Goal: Use online tool/utility: Utilize a website feature to perform a specific function

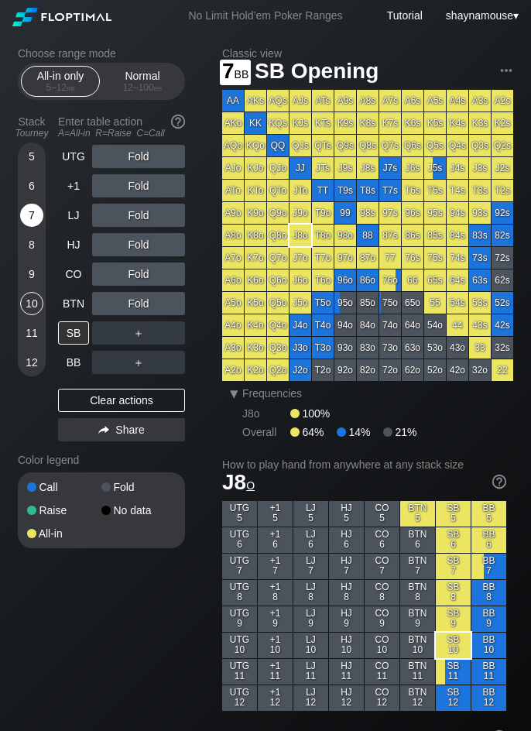
click at [35, 210] on div "7" at bounding box center [31, 215] width 23 height 23
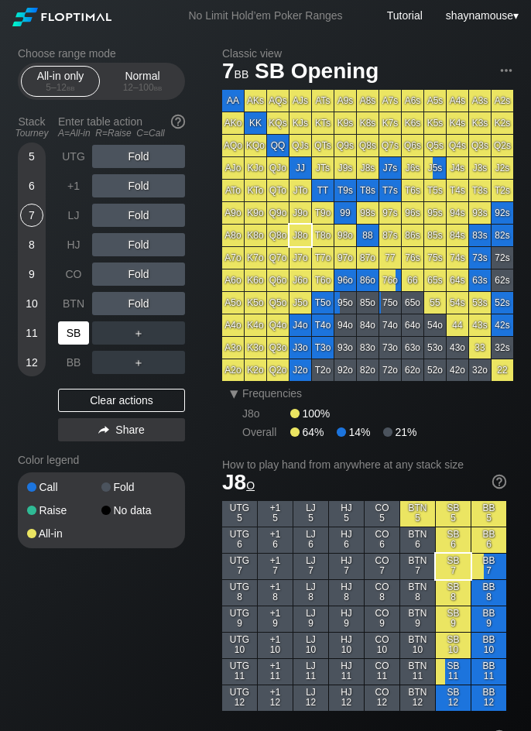
click at [77, 335] on div "SB" at bounding box center [73, 332] width 31 height 23
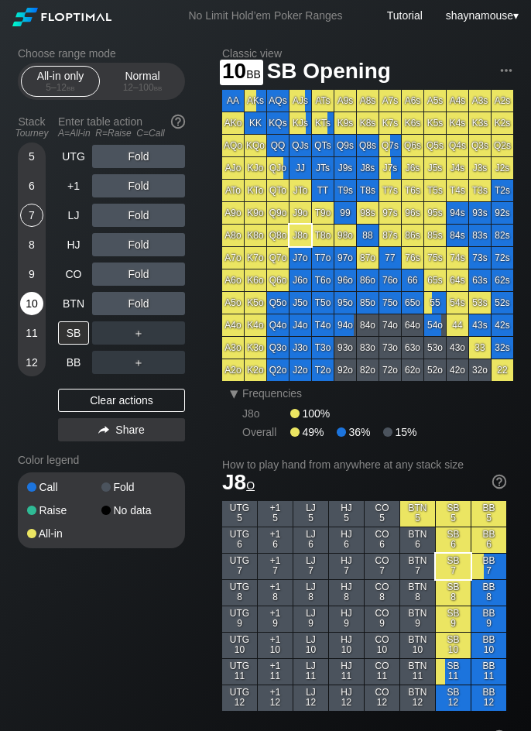
click at [36, 305] on div "10" at bounding box center [31, 303] width 23 height 23
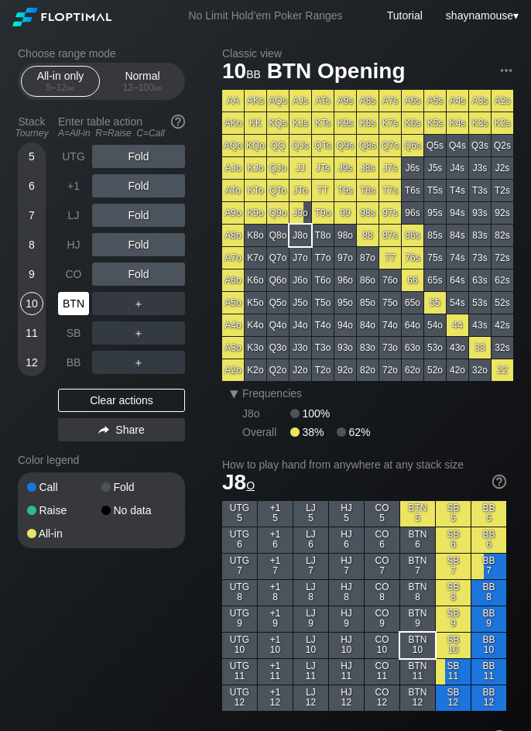
click at [73, 302] on div "BTN" at bounding box center [73, 303] width 31 height 23
click at [127, 57] on h2 "Choose range mode" at bounding box center [101, 53] width 167 height 12
click at [129, 65] on div "All-in only 5 – 12 bb Normal 12 – 100 bb" at bounding box center [101, 81] width 167 height 37
click at [129, 78] on div "Normal 12 – 100 bb" at bounding box center [142, 81] width 71 height 29
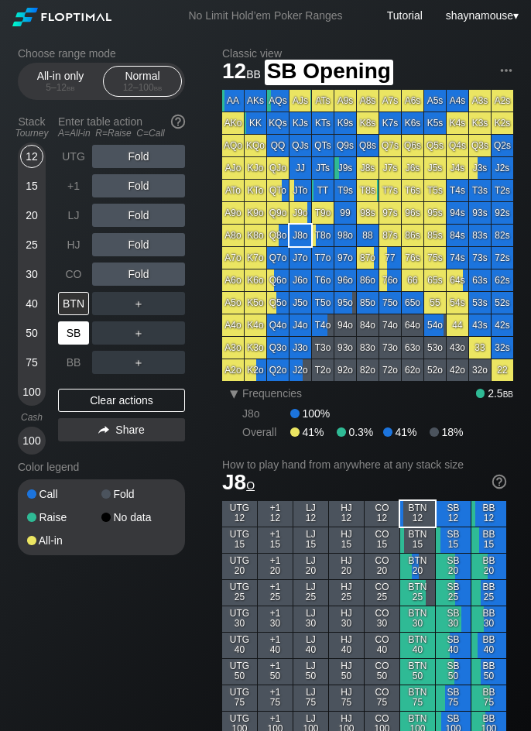
click at [74, 335] on div "SB" at bounding box center [73, 332] width 31 height 23
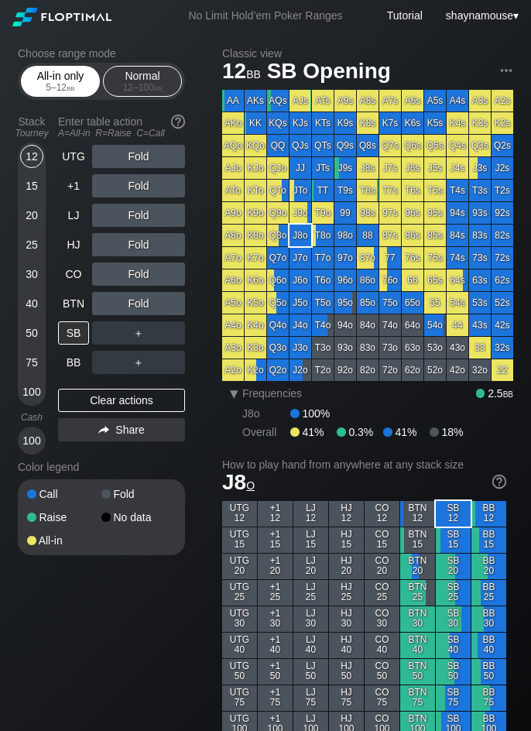
click at [63, 88] on div "5 – 12 bb" at bounding box center [60, 87] width 65 height 11
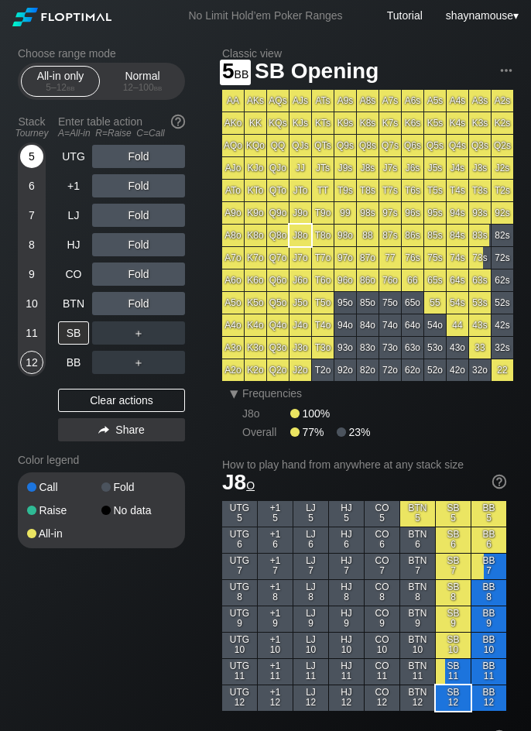
click at [28, 158] on div "5" at bounding box center [31, 156] width 23 height 23
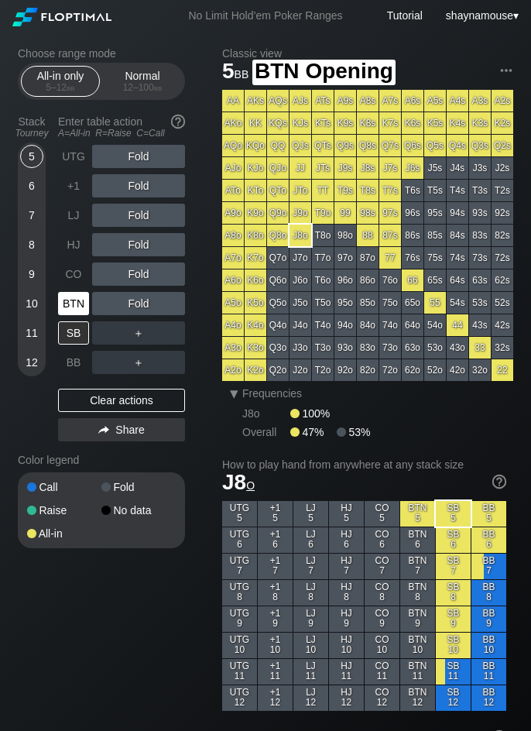
click at [74, 300] on div "BTN" at bounding box center [73, 303] width 31 height 23
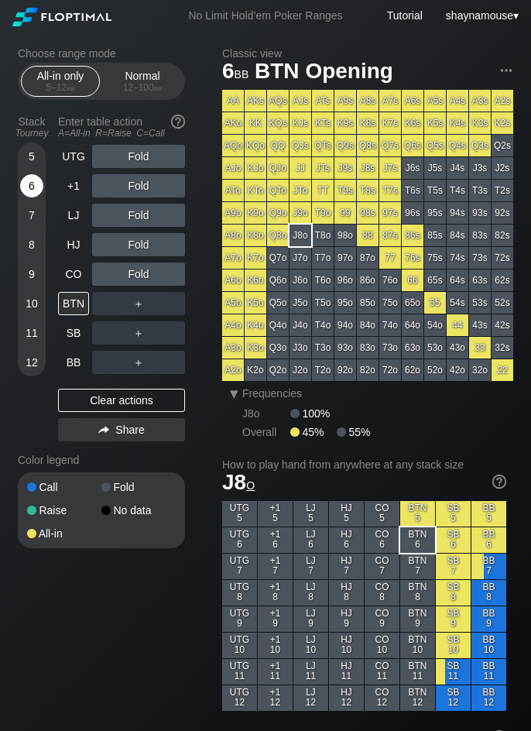
click at [33, 183] on div "6" at bounding box center [31, 185] width 23 height 23
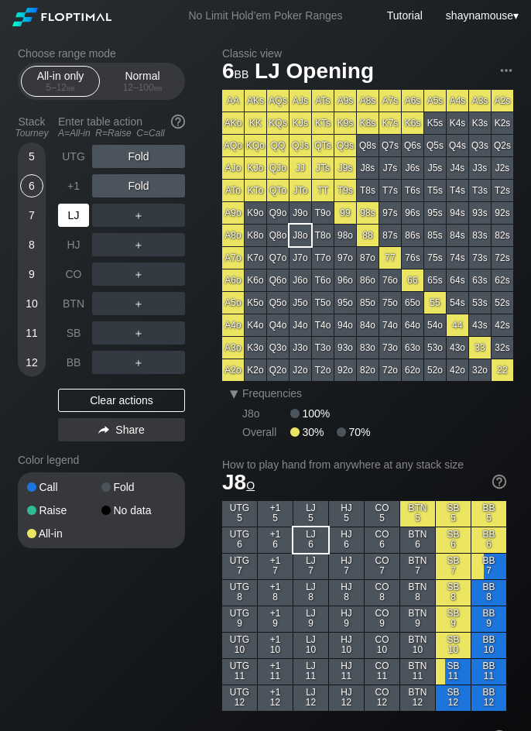
click at [69, 228] on div "LJ" at bounding box center [75, 215] width 34 height 29
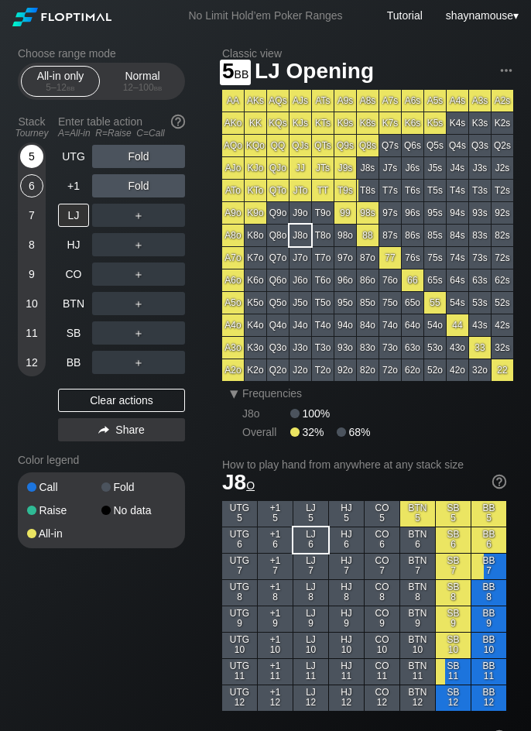
click at [36, 156] on div "5" at bounding box center [31, 156] width 23 height 23
